Goal: Find specific page/section

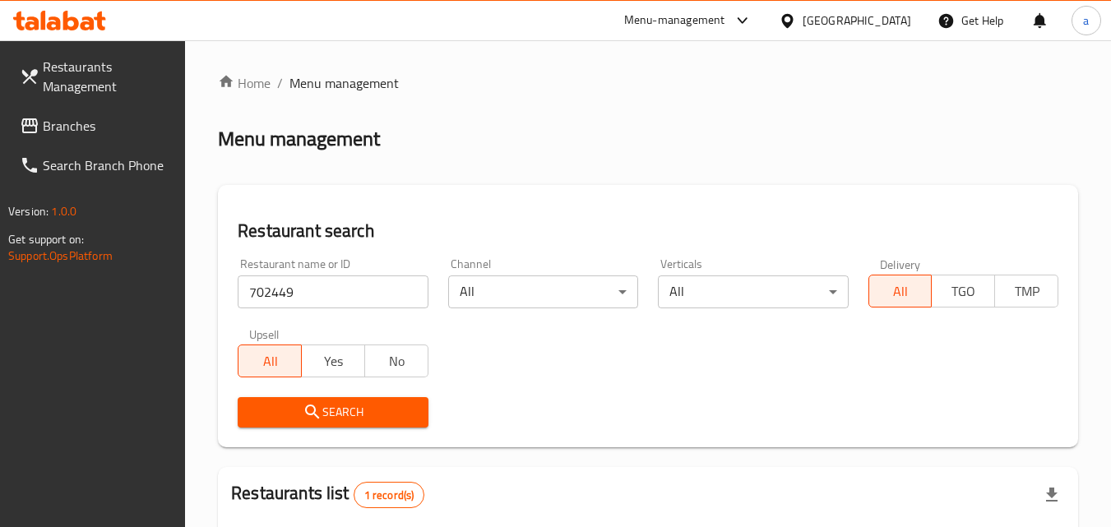
scroll to position [171, 0]
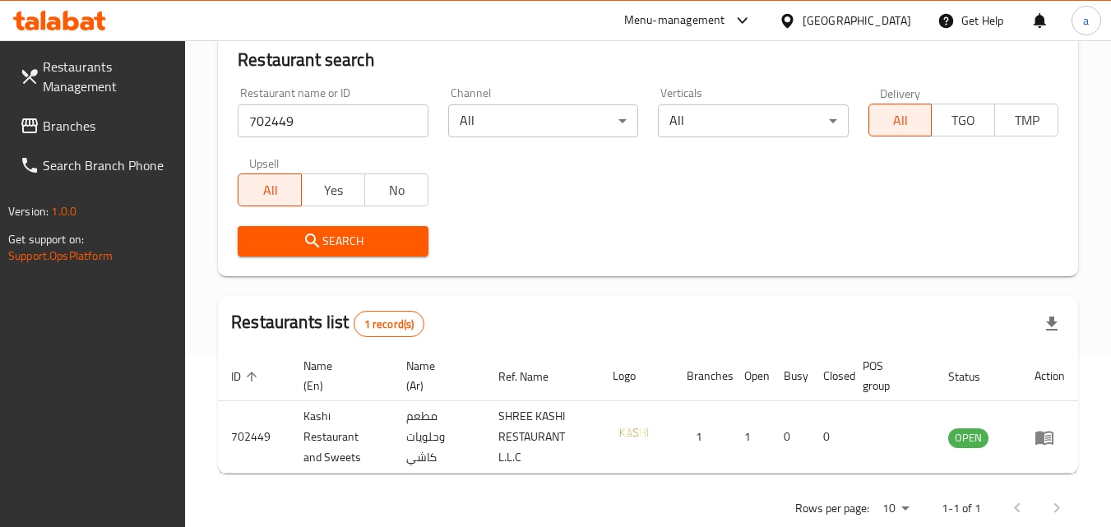
click at [837, 16] on div "[GEOGRAPHIC_DATA]" at bounding box center [857, 21] width 109 height 18
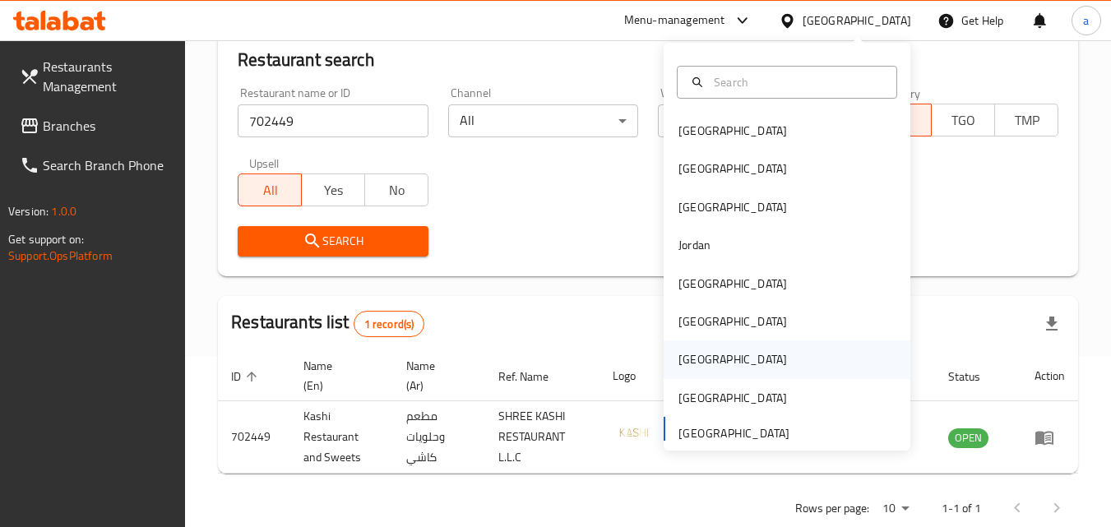
click at [697, 354] on div "[GEOGRAPHIC_DATA]" at bounding box center [732, 359] width 135 height 38
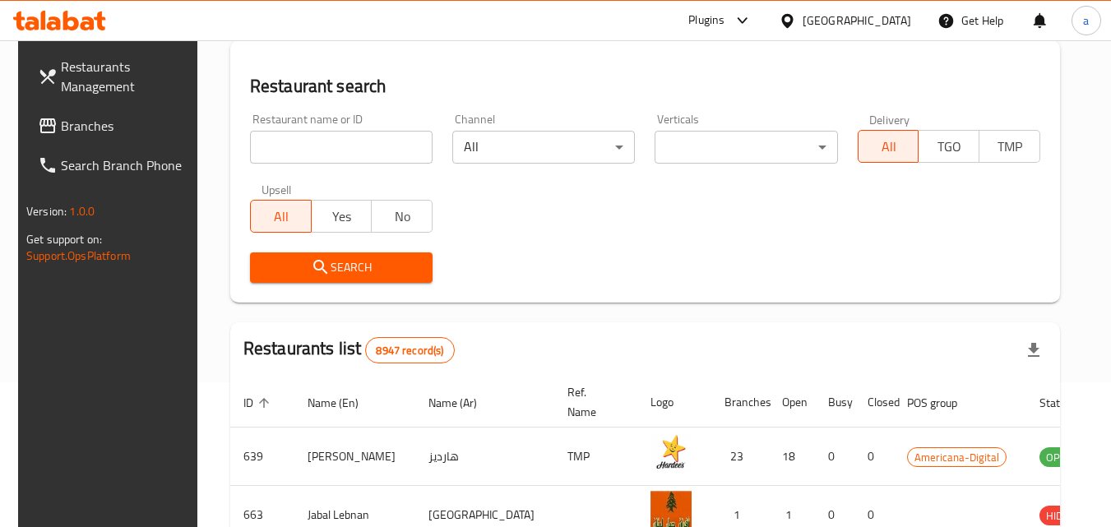
scroll to position [171, 0]
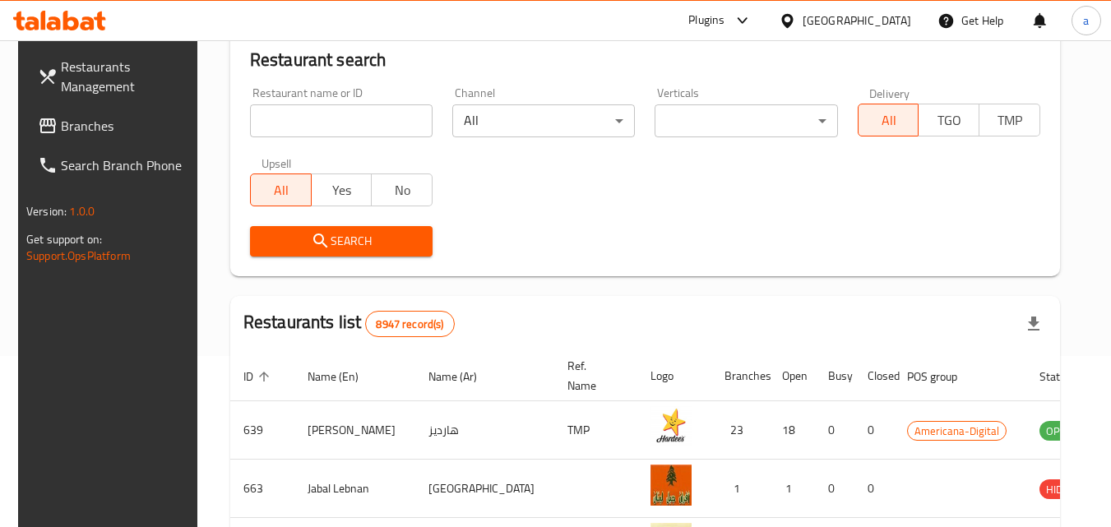
click at [61, 129] on span "Branches" at bounding box center [126, 126] width 130 height 20
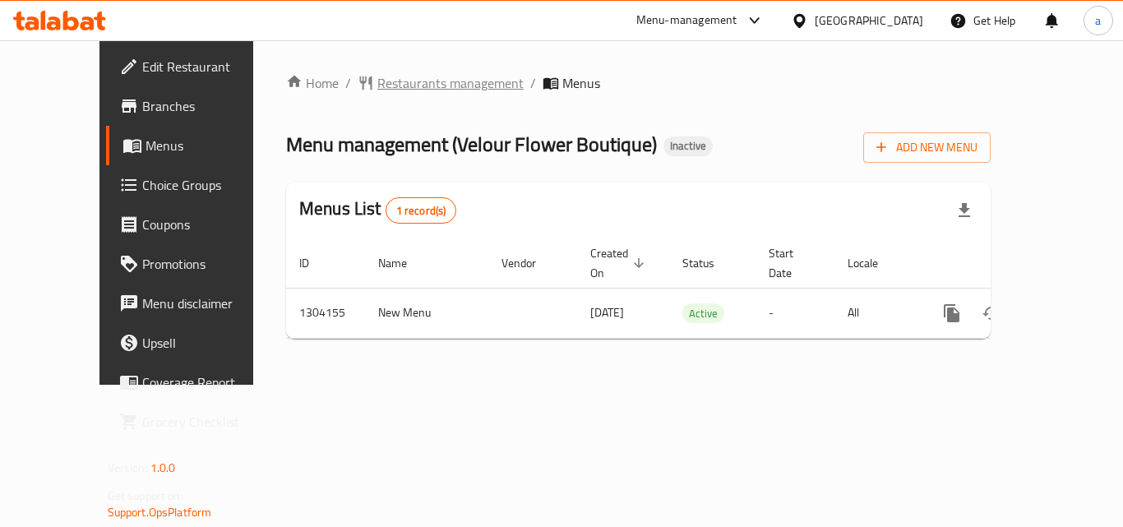
click at [382, 79] on span "Restaurants management" at bounding box center [450, 83] width 146 height 20
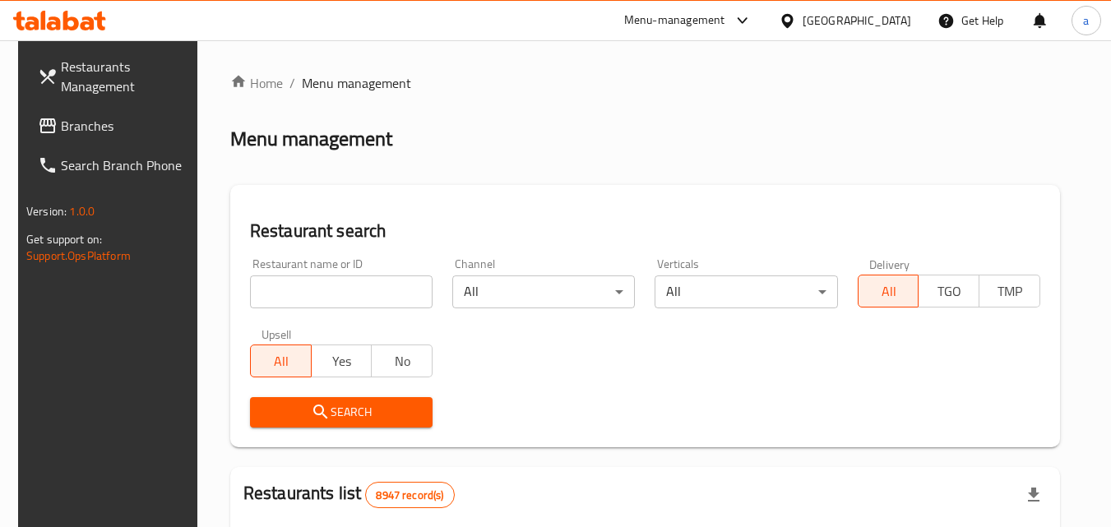
click at [327, 291] on input "search" at bounding box center [341, 291] width 183 height 33
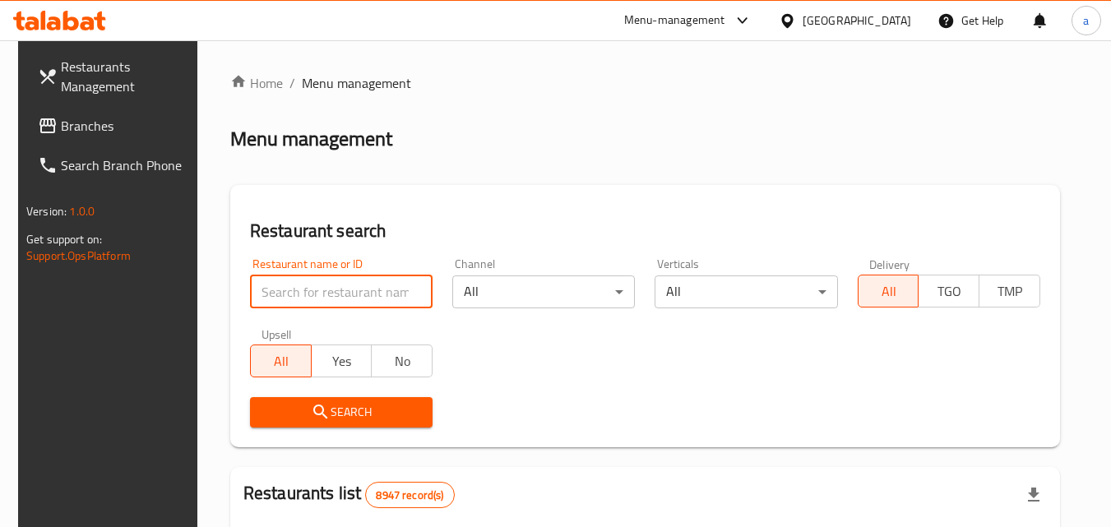
paste input "703085"
type input "703085"
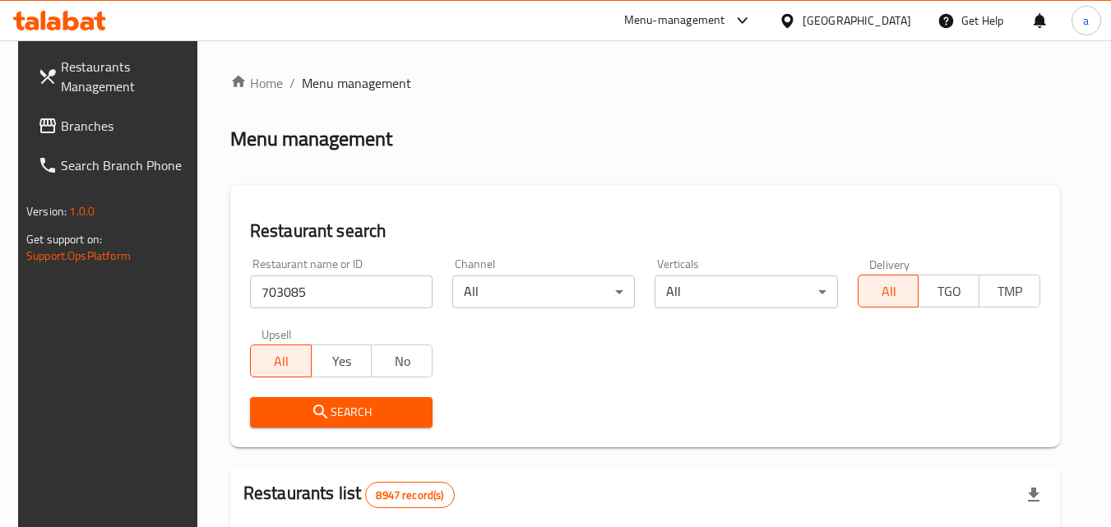
click at [360, 418] on span "Search" at bounding box center [341, 412] width 156 height 21
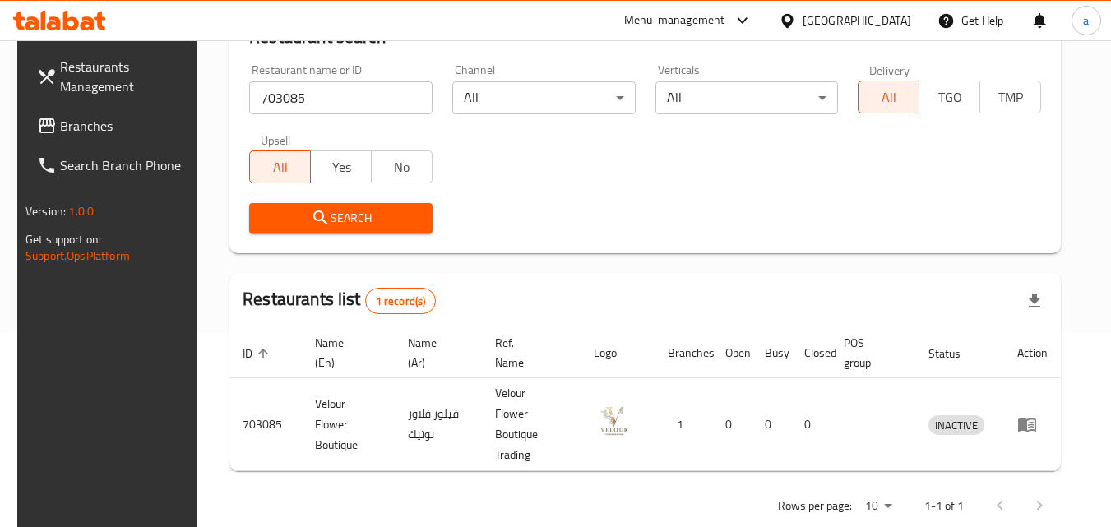
scroll to position [197, 0]
